Goal: Check status: Check status

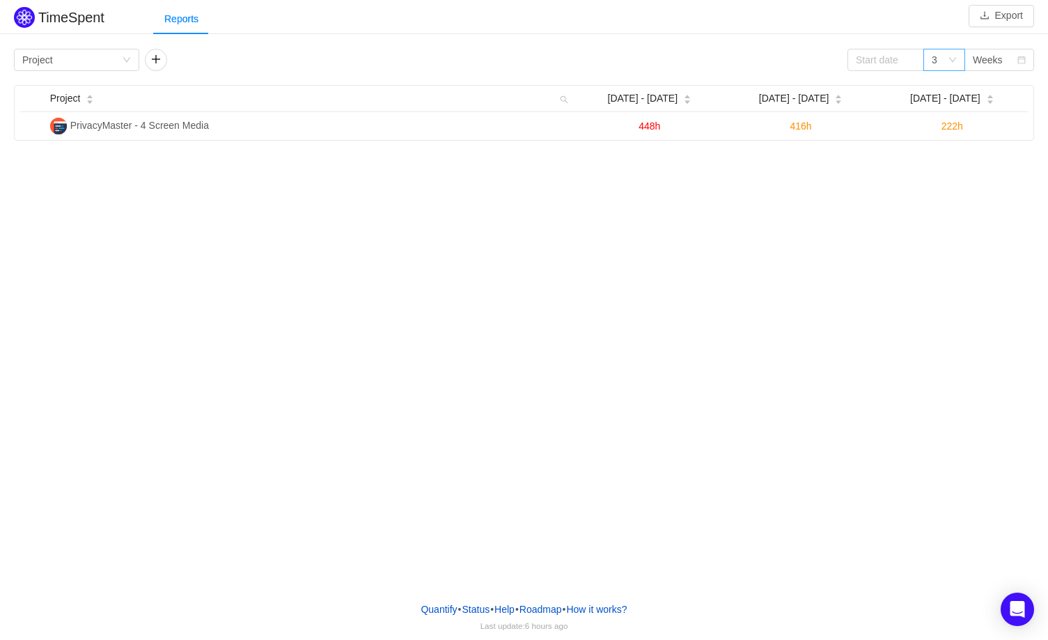
click at [954, 61] on icon "icon: down" at bounding box center [952, 60] width 8 height 8
click at [933, 90] on li "3" at bounding box center [944, 86] width 42 height 22
click at [892, 55] on input at bounding box center [885, 60] width 77 height 22
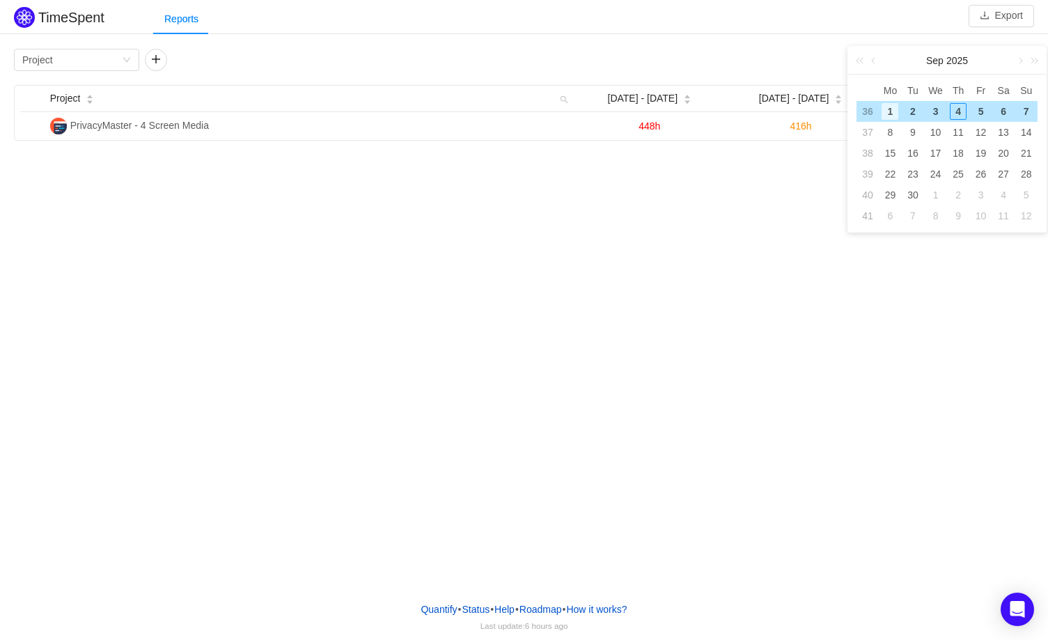
click at [889, 109] on div "1" at bounding box center [889, 111] width 17 height 17
type input "[DATE]"
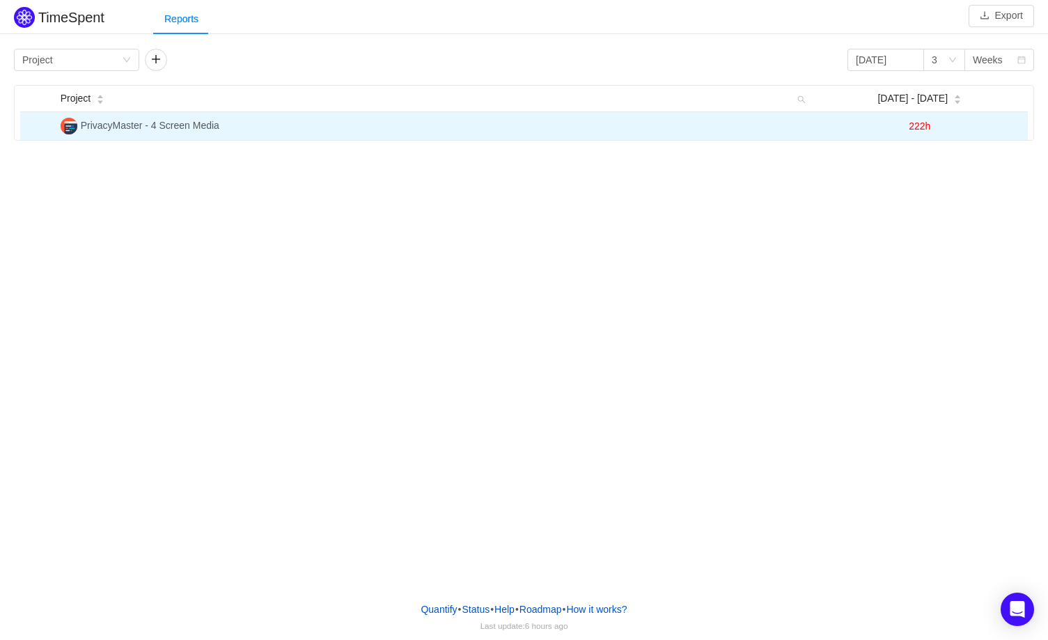
click at [169, 132] on td "PrivacyMaster - 4 Screen Media" at bounding box center [433, 126] width 757 height 28
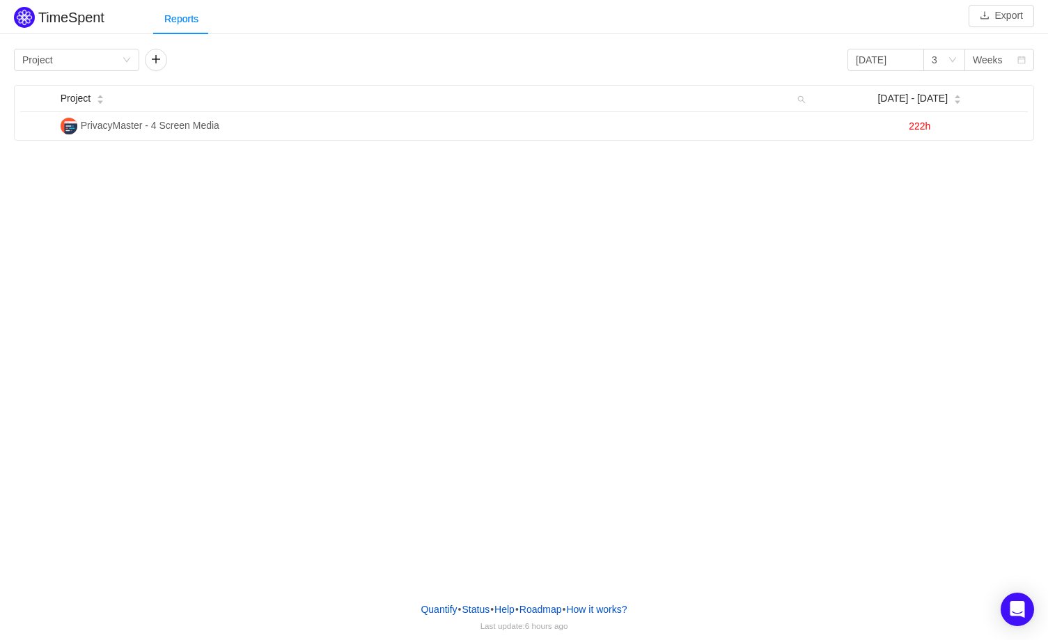
click at [709, 284] on div "TimeSpent Export Reports Group by Project [DATE] 3 Weeks Project [DATE] - [DATE…" at bounding box center [524, 295] width 1048 height 590
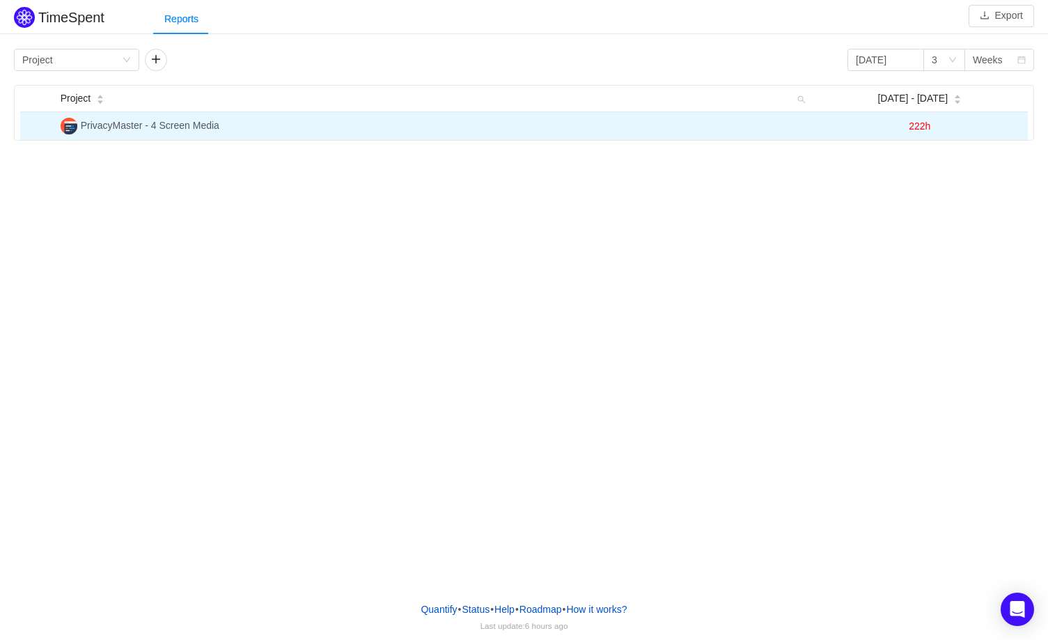
click at [170, 131] on span "PrivacyMaster - 4 Screen Media" at bounding box center [150, 125] width 139 height 11
click at [920, 131] on span "222h" at bounding box center [919, 125] width 22 height 11
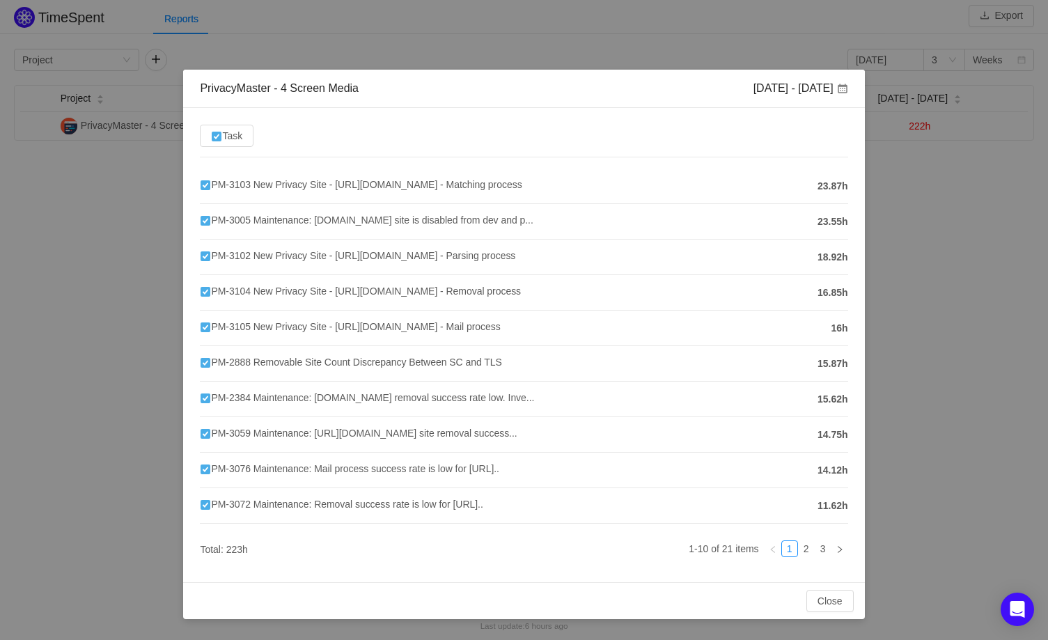
click at [966, 199] on div "PrivacyMaster - 4 Screen Media [DATE] - [DATE] Task PM-3103 New Privacy Site - …" at bounding box center [524, 320] width 1048 height 640
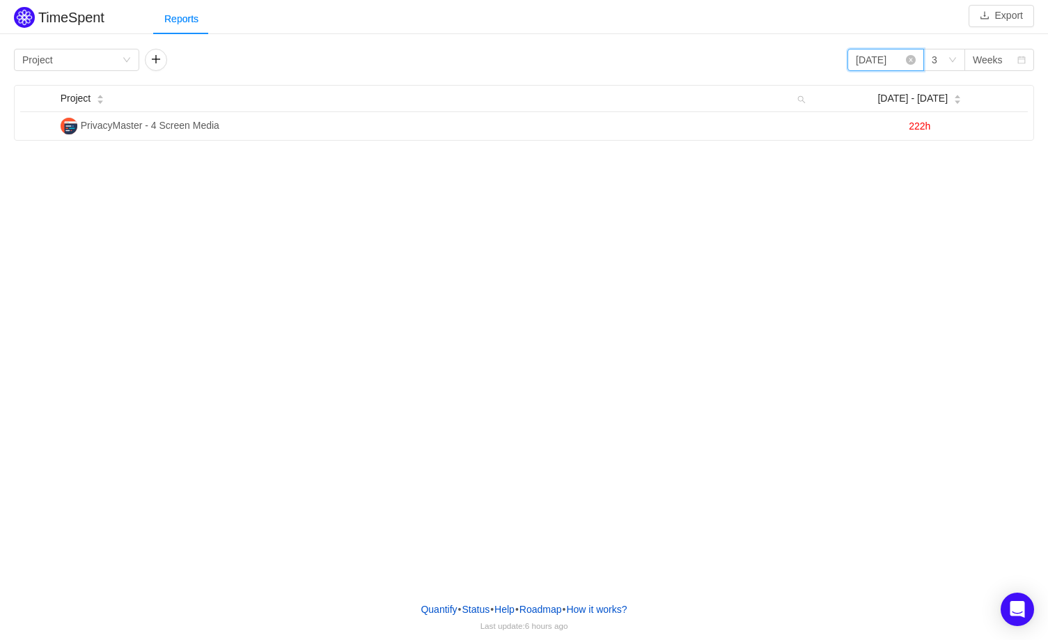
click at [904, 66] on input "[DATE]" at bounding box center [885, 60] width 77 height 22
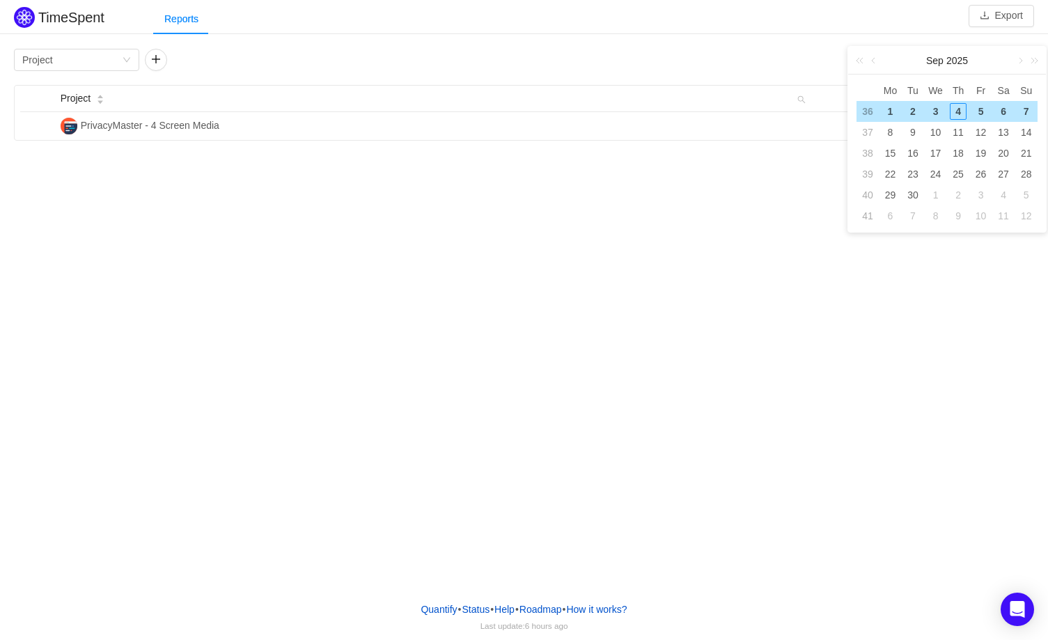
click at [948, 28] on div "Reports" at bounding box center [600, 18] width 895 height 31
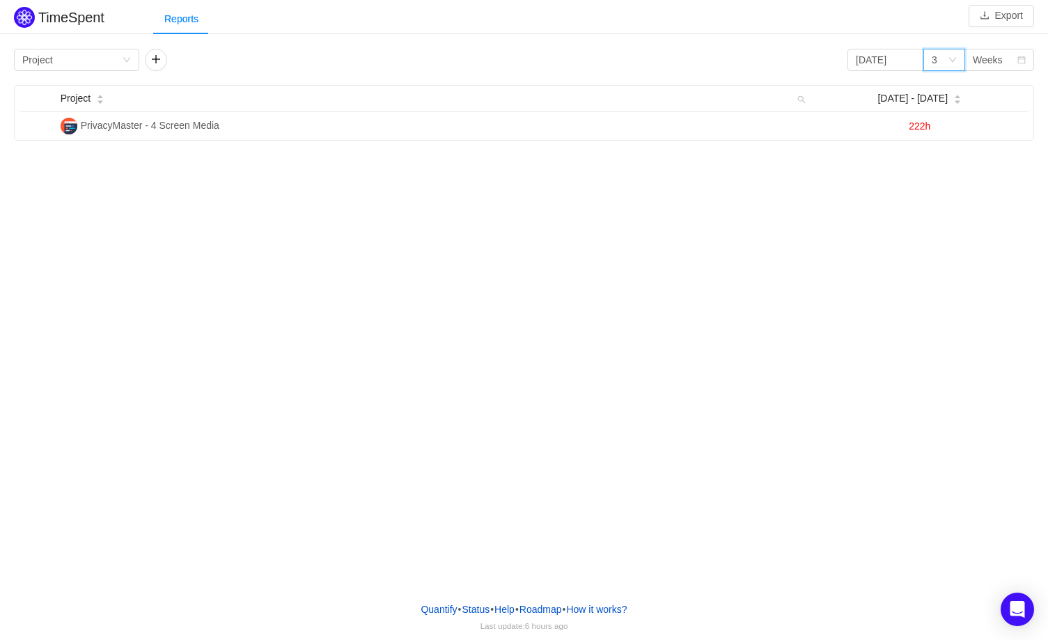
click at [948, 61] on icon "icon: down" at bounding box center [952, 60] width 8 height 8
click at [948, 61] on icon "icon: down" at bounding box center [952, 61] width 8 height 10
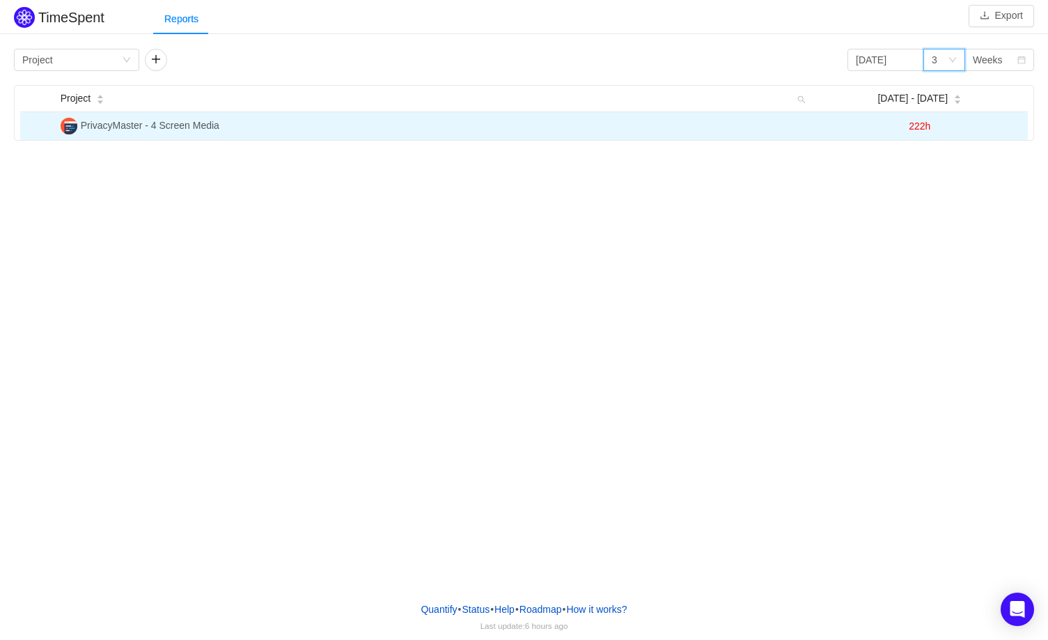
click at [911, 131] on span "222h" at bounding box center [919, 125] width 22 height 11
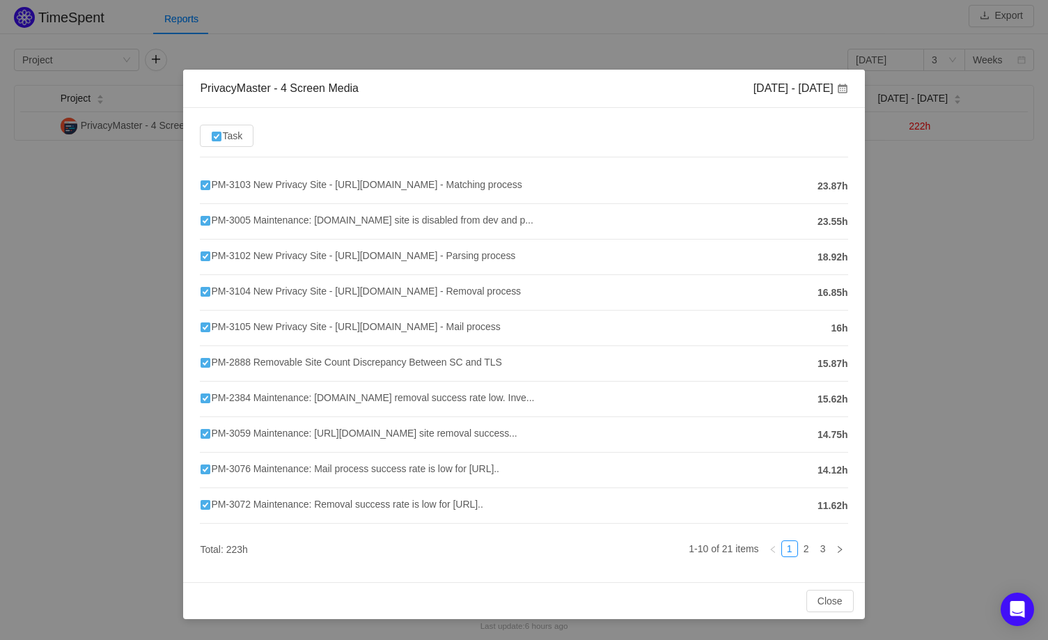
drag, startPoint x: 814, startPoint y: 184, endPoint x: 848, endPoint y: 185, distance: 34.1
click at [848, 185] on div "Task PM-3103 New Privacy Site - [URL][DOMAIN_NAME] - Matching process 23.87h PM…" at bounding box center [523, 345] width 681 height 474
click at [840, 549] on icon "icon: right" at bounding box center [839, 548] width 4 height 7
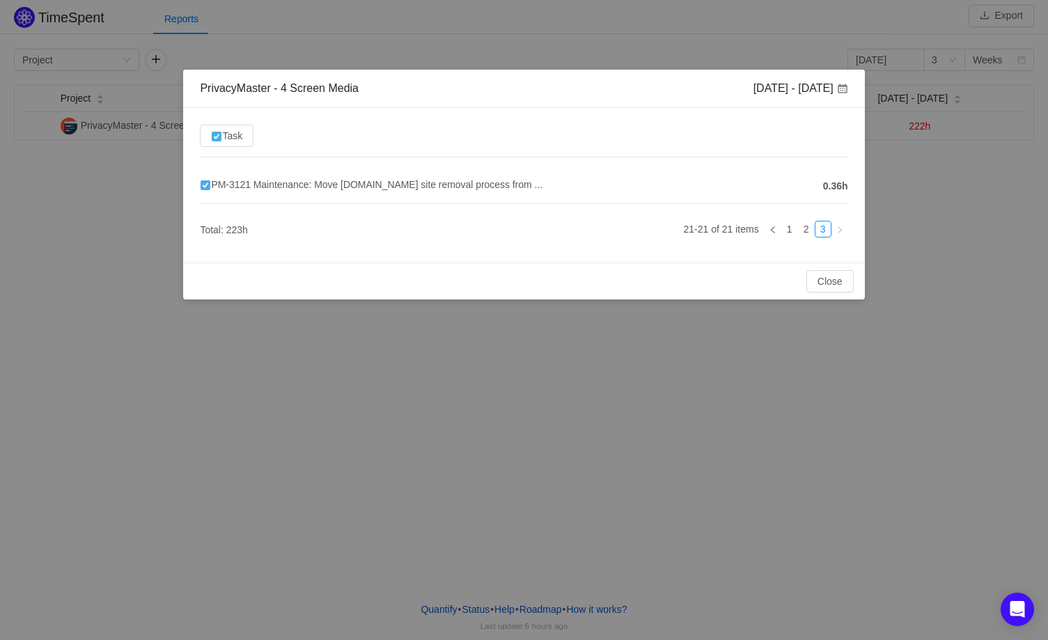
click at [97, 297] on div "PrivacyMaster - 4 Screen Media [DATE] - [DATE] Task PM-3121 Maintenance: Move […" at bounding box center [524, 320] width 1048 height 640
